Goal: Navigation & Orientation: Find specific page/section

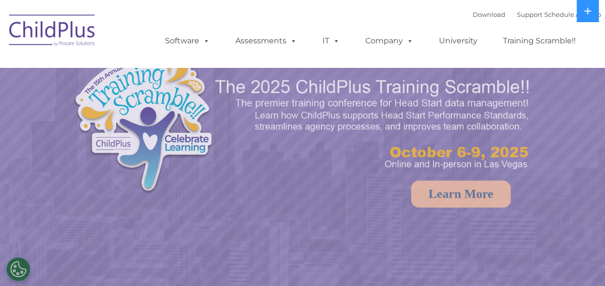
select select "MEDIUM"
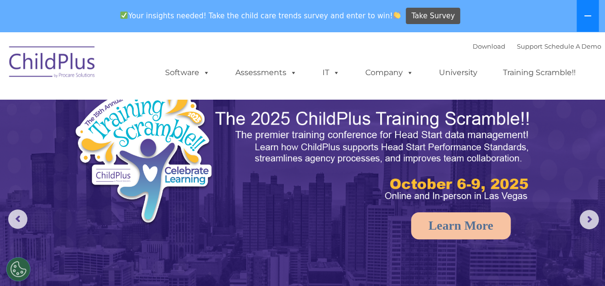
click at [584, 16] on icon at bounding box center [587, 16] width 8 height 8
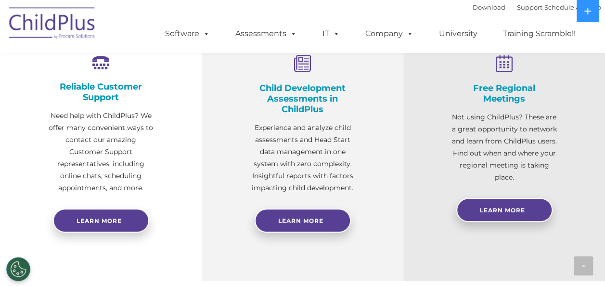
scroll to position [404, 0]
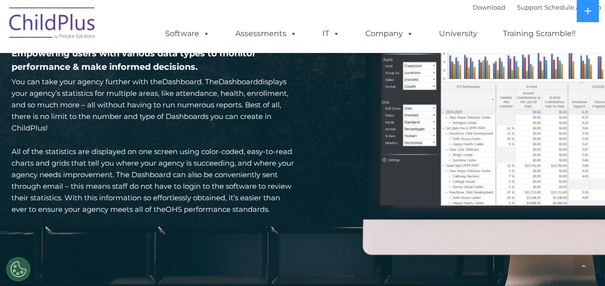
scroll to position [1436, 0]
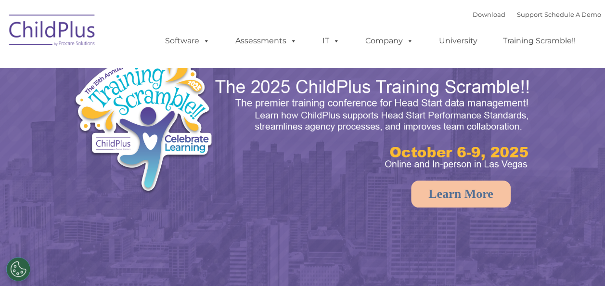
select select "MEDIUM"
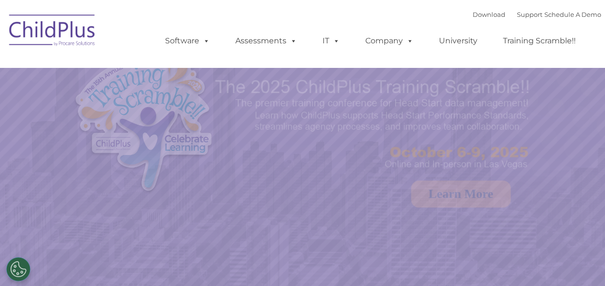
select select "MEDIUM"
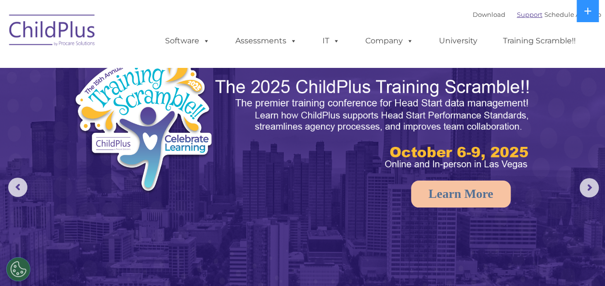
click at [517, 13] on link "Support" at bounding box center [529, 15] width 25 height 8
